Goal: Use online tool/utility: Utilize a website feature to perform a specific function

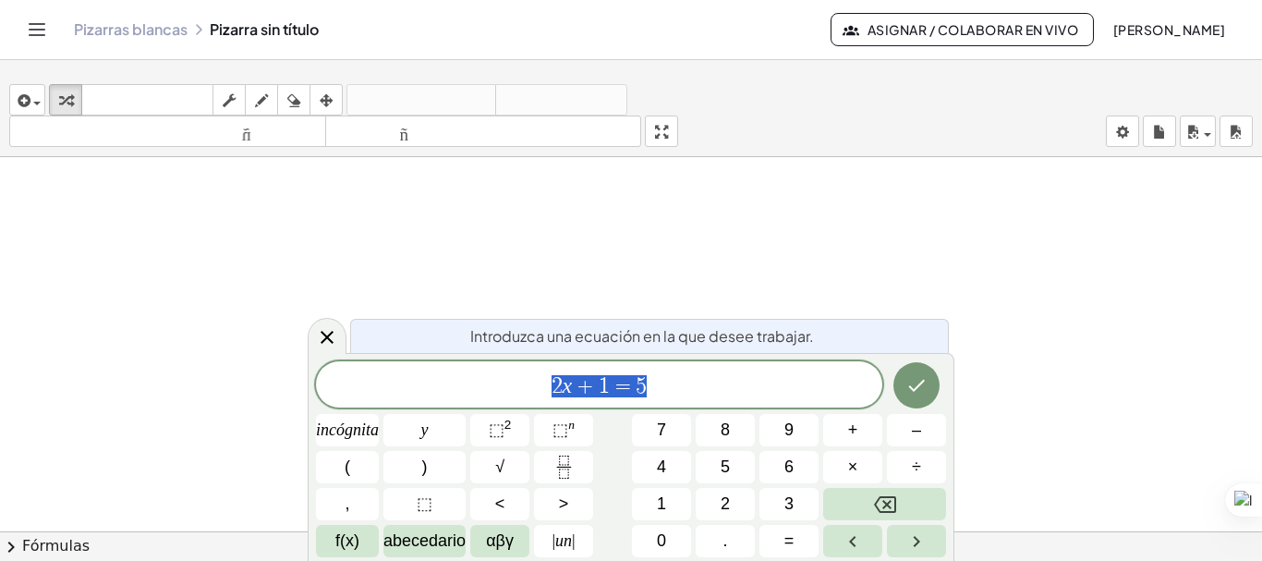
click at [52, 38] on button "Cambiar navegación" at bounding box center [37, 30] width 30 height 30
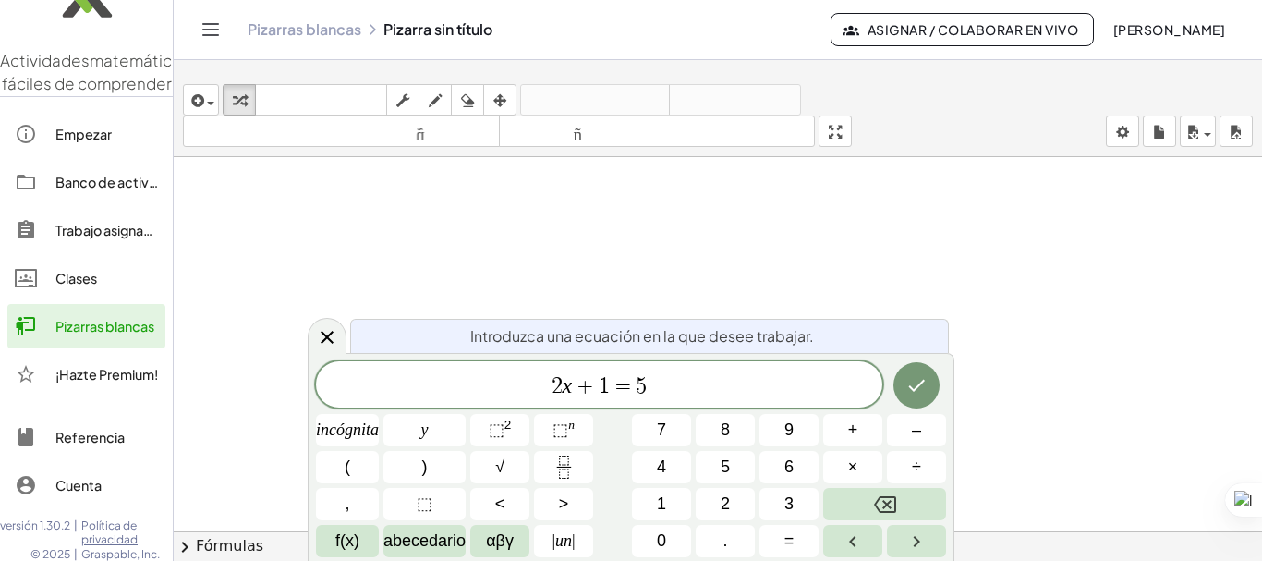
scroll to position [49, 0]
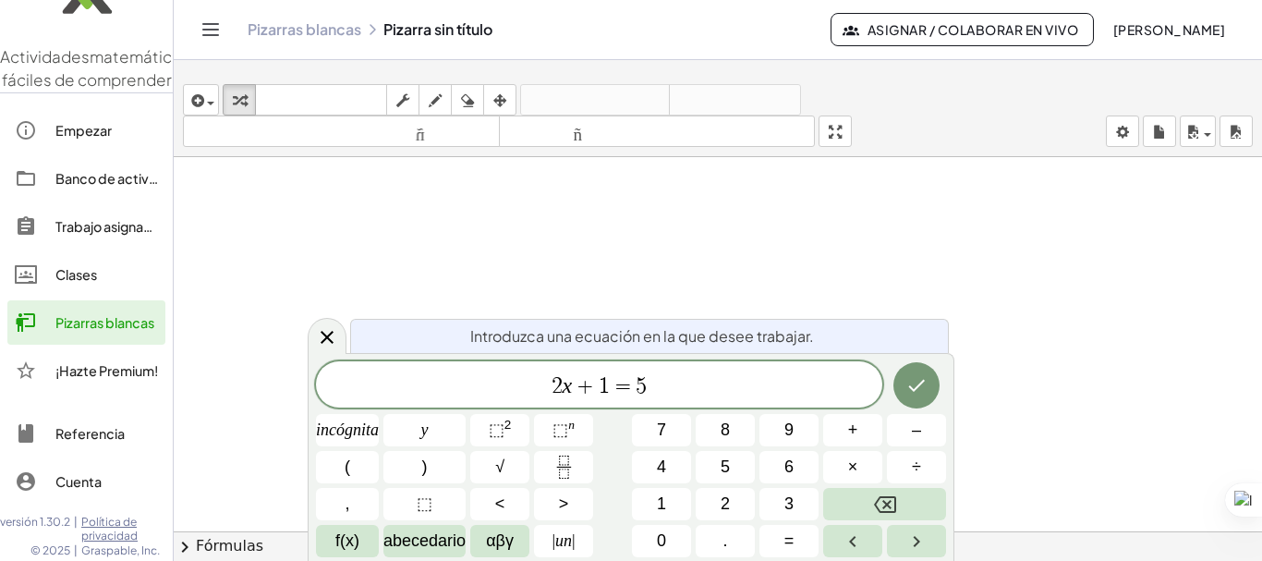
click at [68, 48] on font "Actividades" at bounding box center [45, 56] width 90 height 20
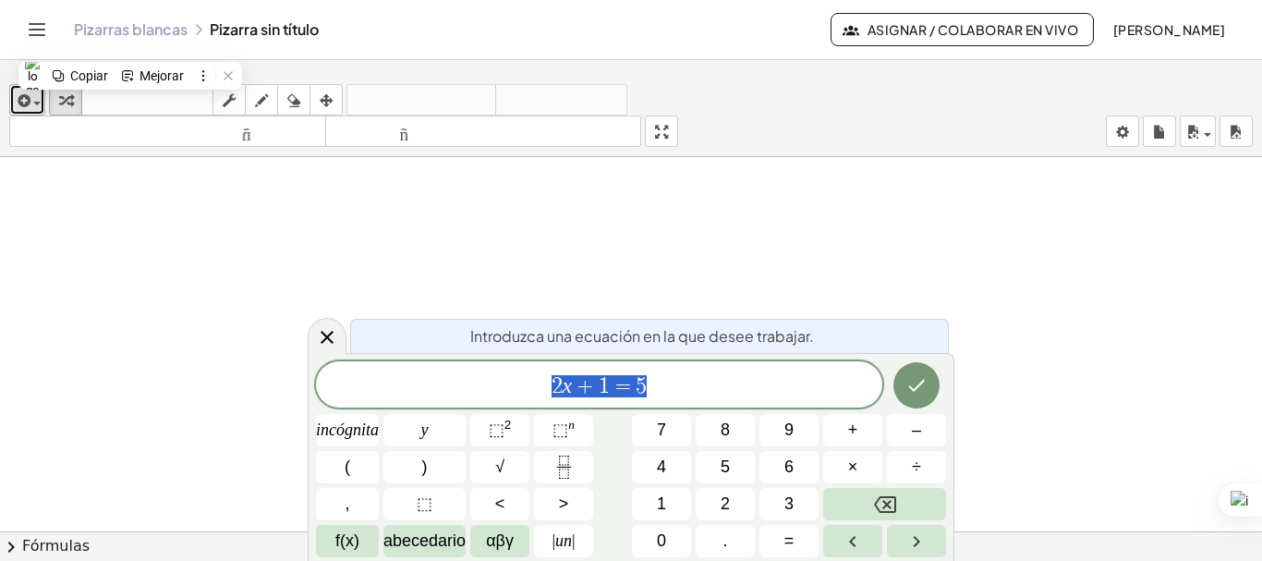
click at [34, 105] on div "button" at bounding box center [27, 100] width 27 height 22
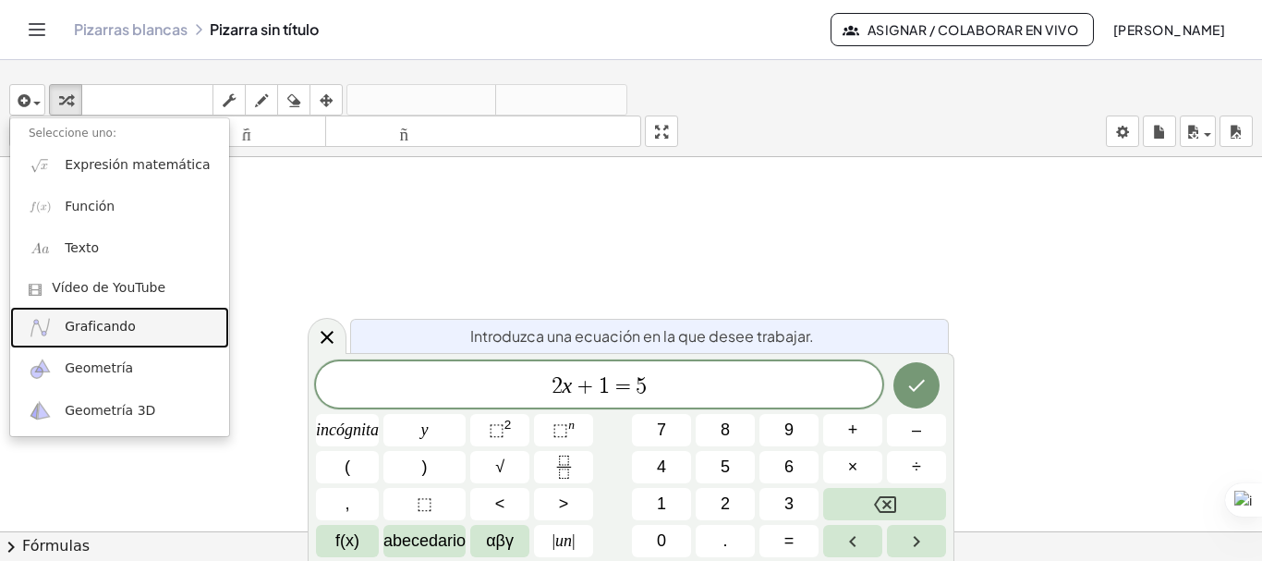
click at [138, 337] on link "Graficando" at bounding box center [119, 328] width 219 height 42
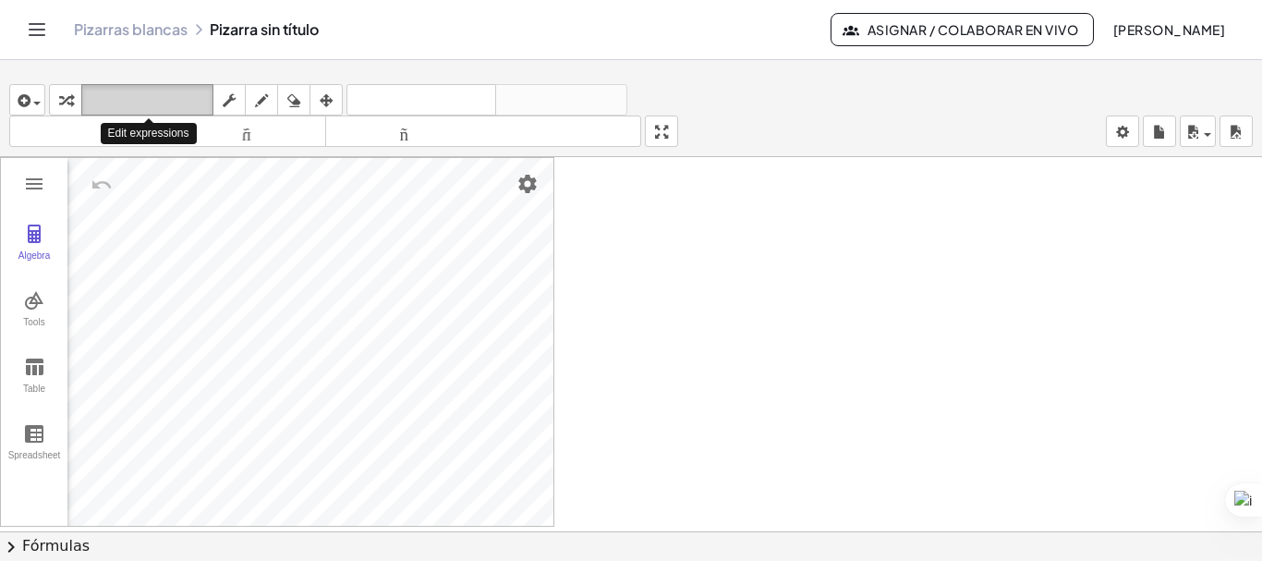
click at [117, 101] on font "teclado" at bounding box center [147, 100] width 123 height 18
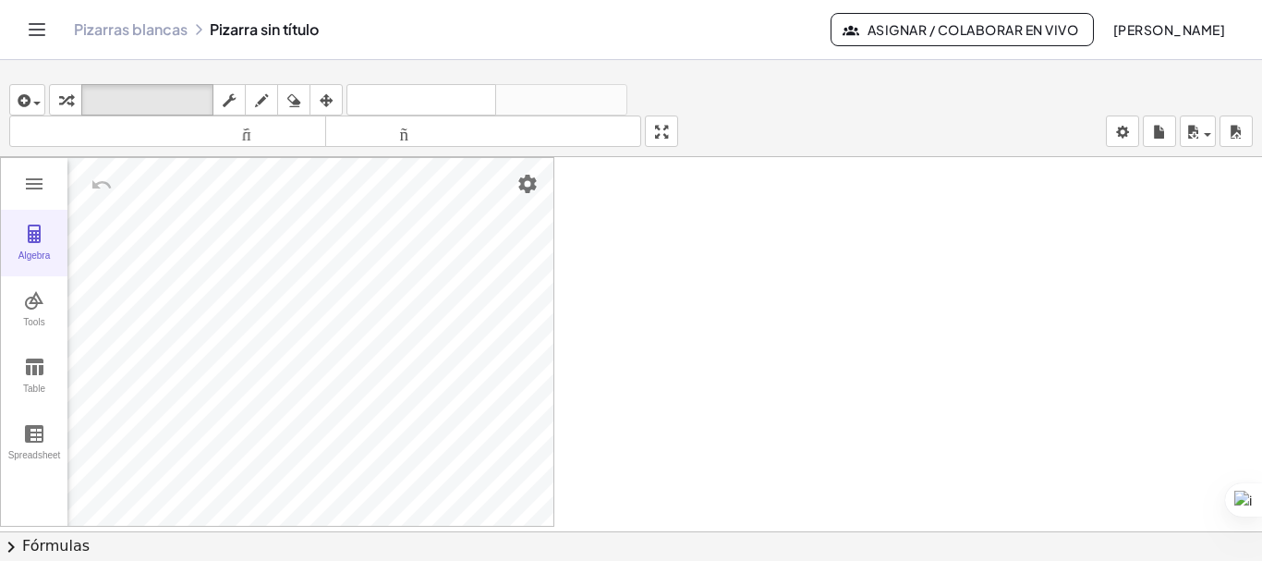
click at [34, 251] on div "Algebra" at bounding box center [34, 263] width 59 height 26
click at [124, 178] on div "Algebra" at bounding box center [112, 177] width 91 height 41
click at [134, 183] on img "Options" at bounding box center [137, 179] width 22 height 22
click at [115, 187] on div "Algebra" at bounding box center [94, 179] width 54 height 44
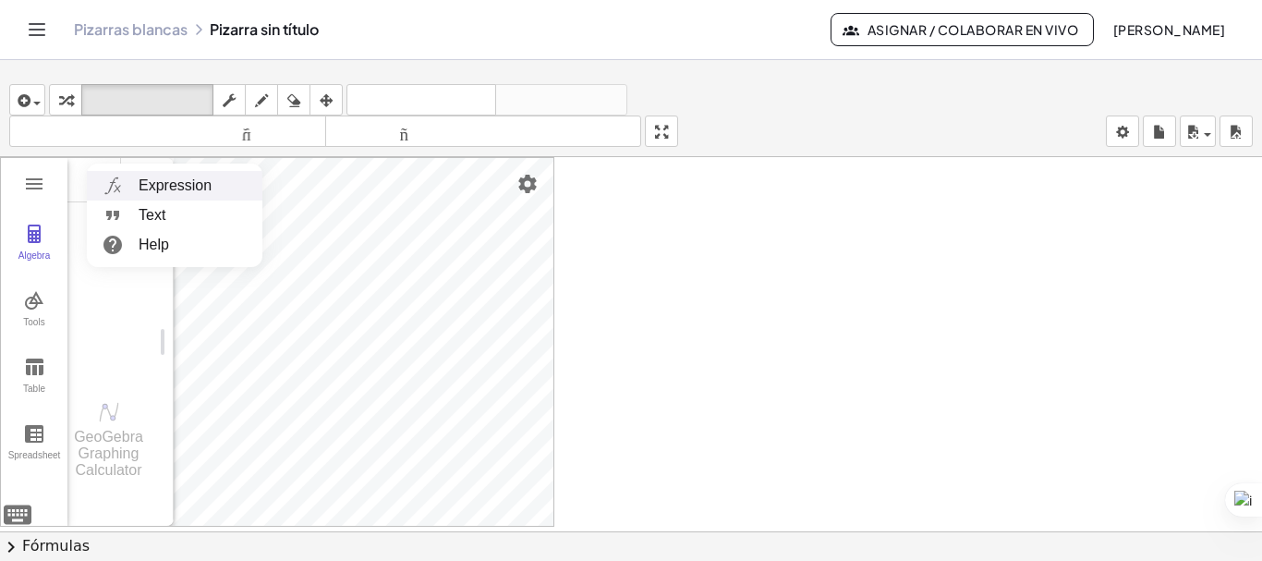
click at [89, 185] on li "Expression" at bounding box center [175, 186] width 176 height 30
click at [115, 228] on div "Algebra" at bounding box center [112, 265] width 91 height 218
click at [42, 321] on div "Tools" at bounding box center [34, 330] width 59 height 26
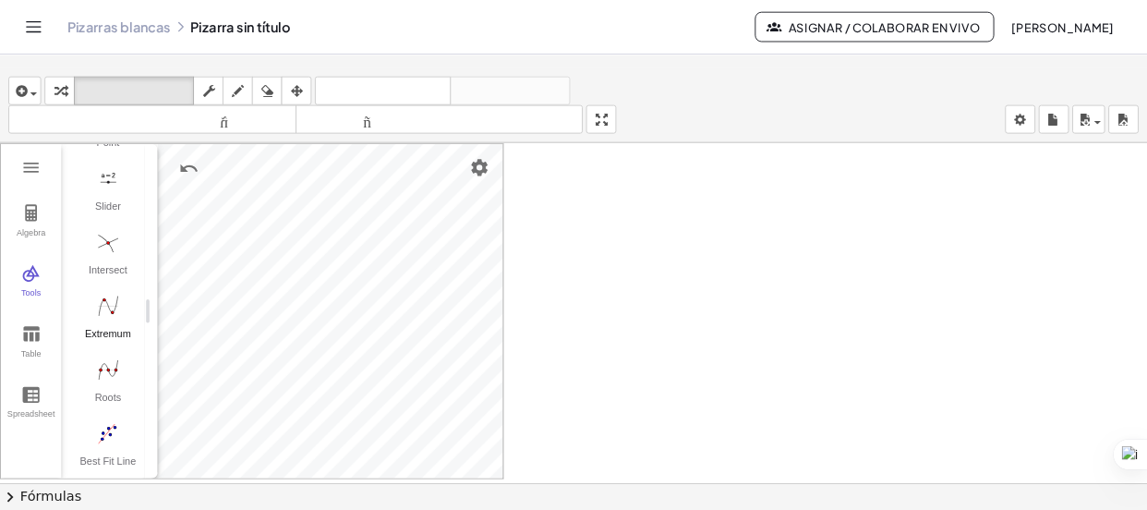
scroll to position [0, 0]
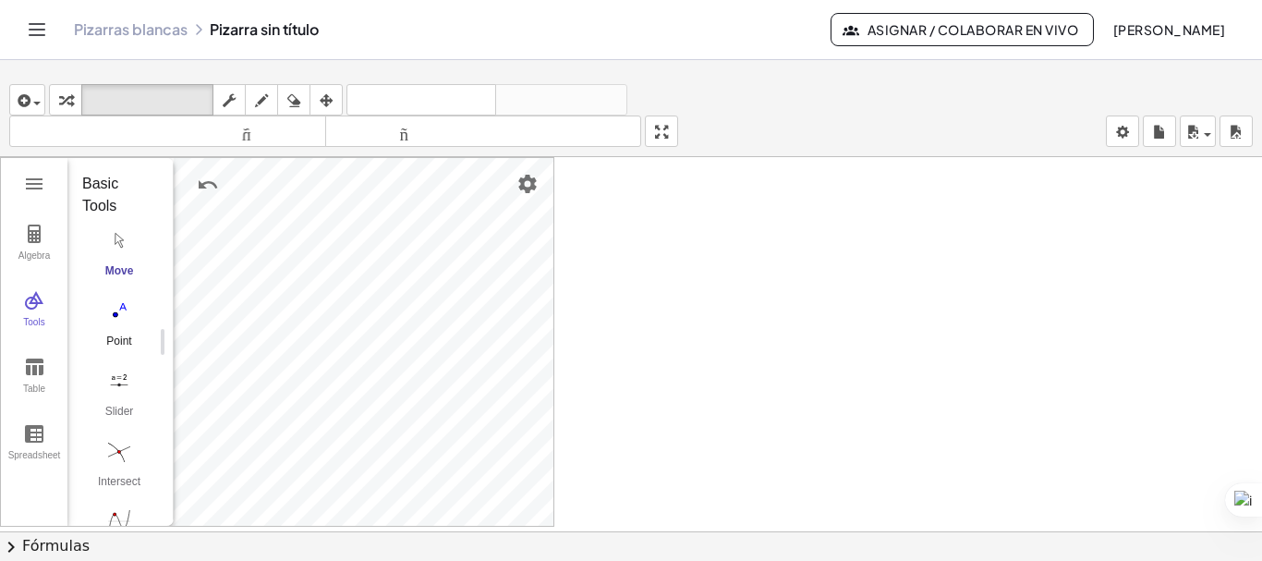
click at [121, 316] on img "Point. Select position or line, function, or curve" at bounding box center [119, 311] width 74 height 30
click at [554, 331] on div at bounding box center [631, 544] width 1262 height 774
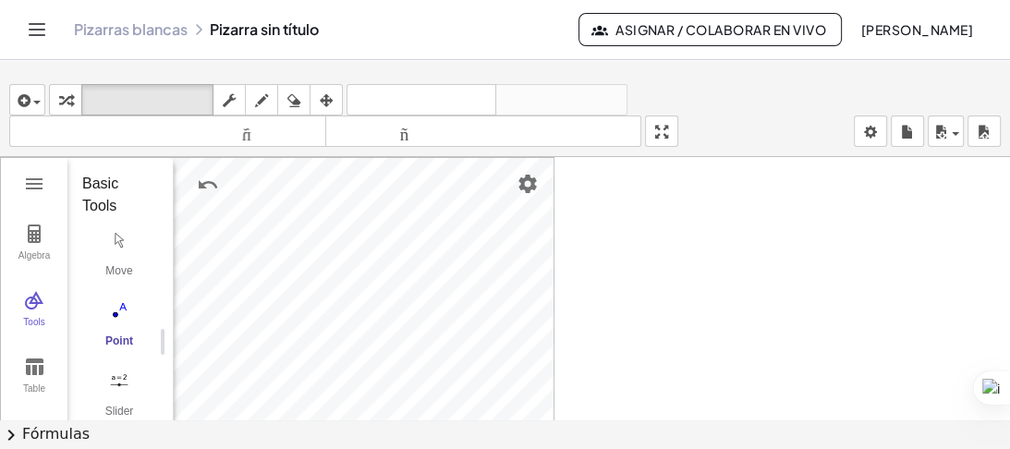
click at [125, 309] on img "Point. Select position or line, function, or curve" at bounding box center [119, 311] width 74 height 30
click at [118, 237] on img "Move. Drag or select object" at bounding box center [119, 240] width 74 height 30
click at [212, 200] on div "Algebra Tools Table Spreadsheet P = 1 -5 5 ** ≤ P ≤ * Step 1 × A = (4, -1) Inpu…" at bounding box center [277, 342] width 554 height 370
click at [125, 308] on img "Point. Select position or line, function, or curve" at bounding box center [119, 311] width 74 height 30
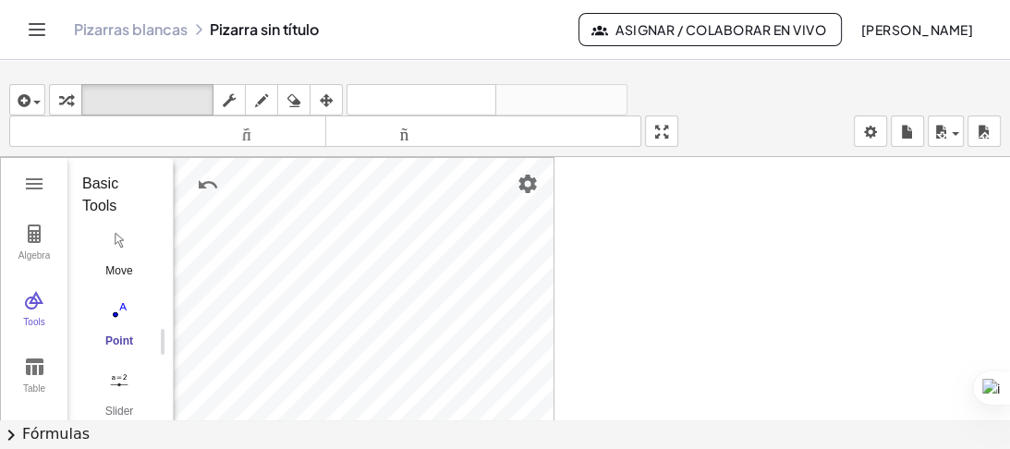
click at [122, 248] on img "Move. Drag or select object" at bounding box center [119, 240] width 74 height 30
click at [125, 307] on img "Point. Select position or line, function, or curve" at bounding box center [119, 311] width 74 height 30
click at [340, 39] on div "Pizarras blancas Pizarra sin título" at bounding box center [326, 29] width 504 height 18
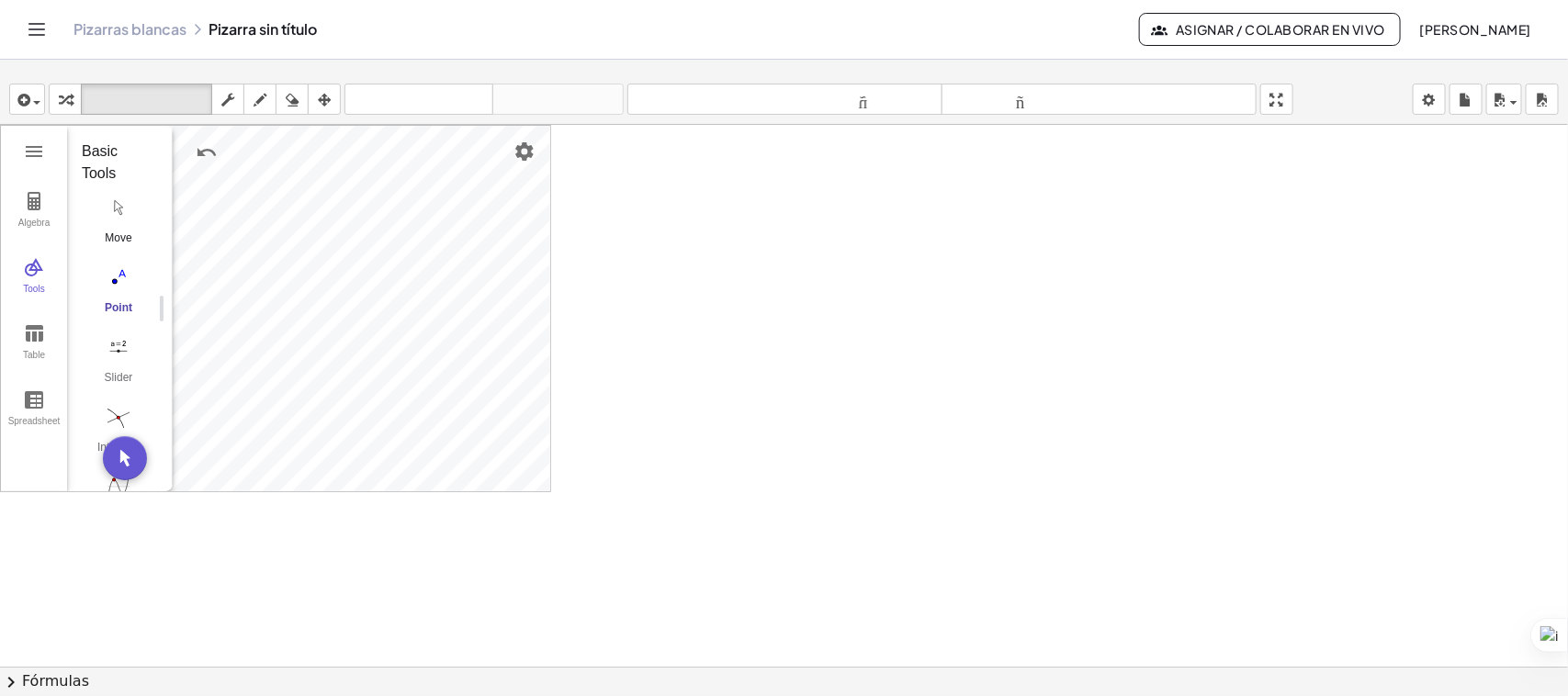
click at [114, 223] on button "Move" at bounding box center [118, 225] width 74 height 67
click at [669, 384] on div at bounding box center [784, 667] width 1568 height 1084
